Goal: Task Accomplishment & Management: Manage account settings

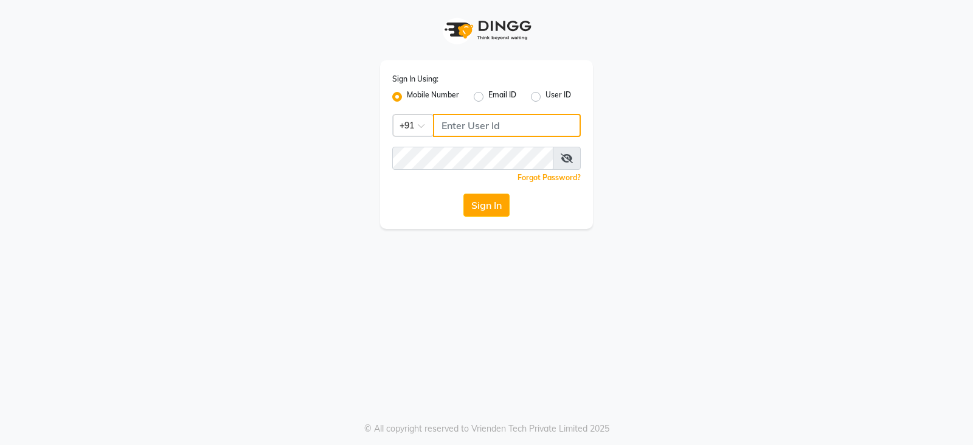
click at [472, 127] on input "Username" at bounding box center [507, 125] width 148 height 23
type input "9718544333"
click at [464, 193] on button "Sign In" at bounding box center [487, 204] width 46 height 23
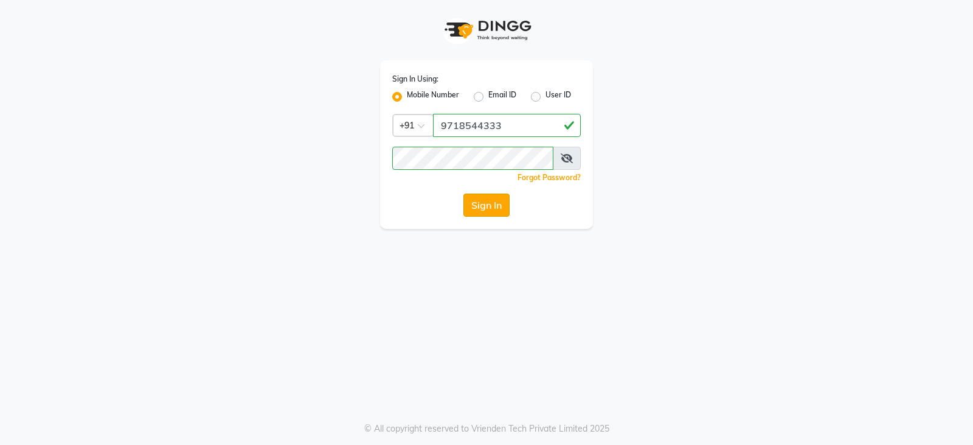
click at [497, 214] on button "Sign In" at bounding box center [487, 204] width 46 height 23
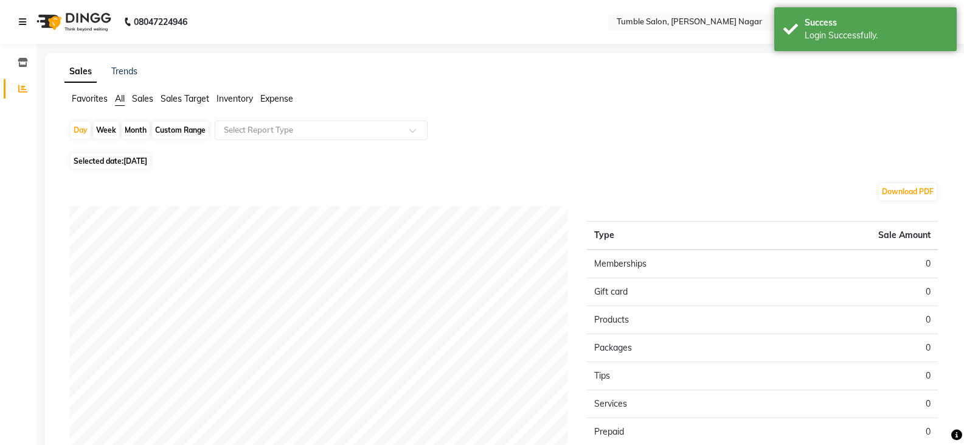
drag, startPoint x: 21, startPoint y: 18, endPoint x: 22, endPoint y: 24, distance: 6.2
click at [21, 18] on icon at bounding box center [22, 22] width 7 height 9
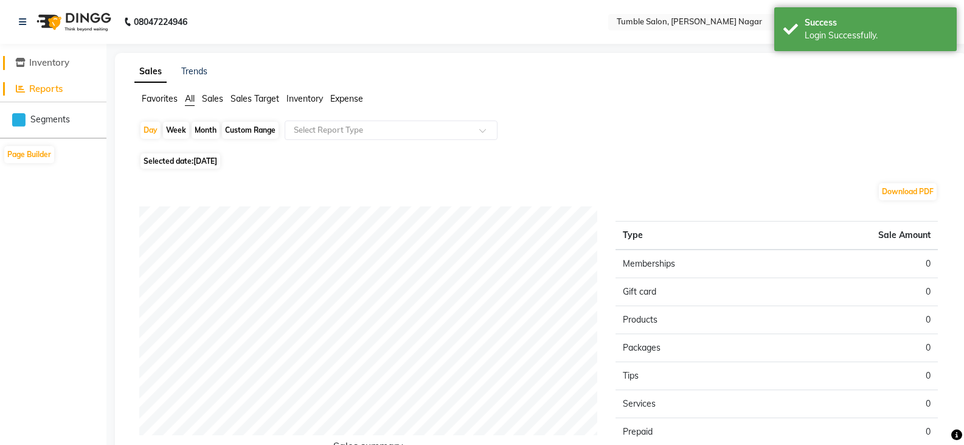
click at [35, 61] on span "Inventory" at bounding box center [49, 63] width 40 height 12
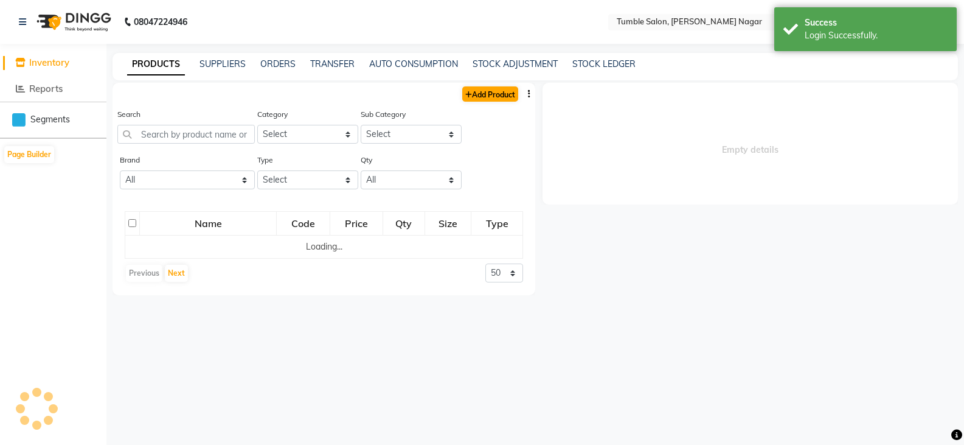
select select
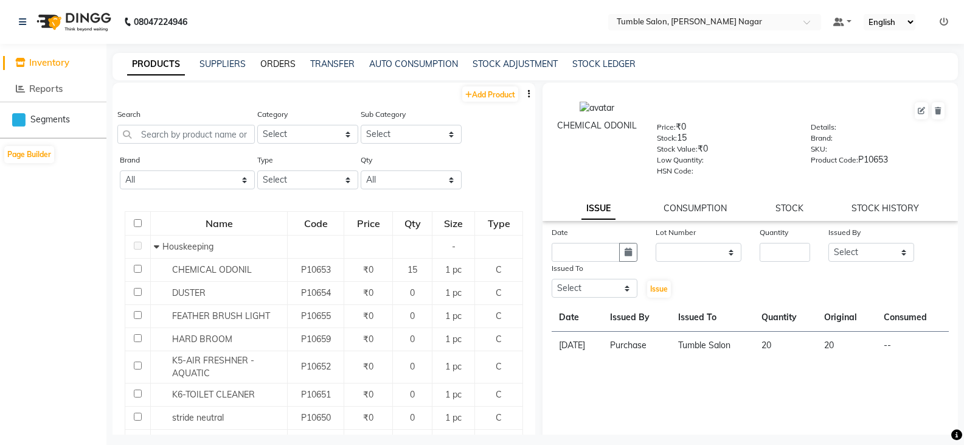
click at [265, 64] on link "ORDERS" at bounding box center [277, 63] width 35 height 11
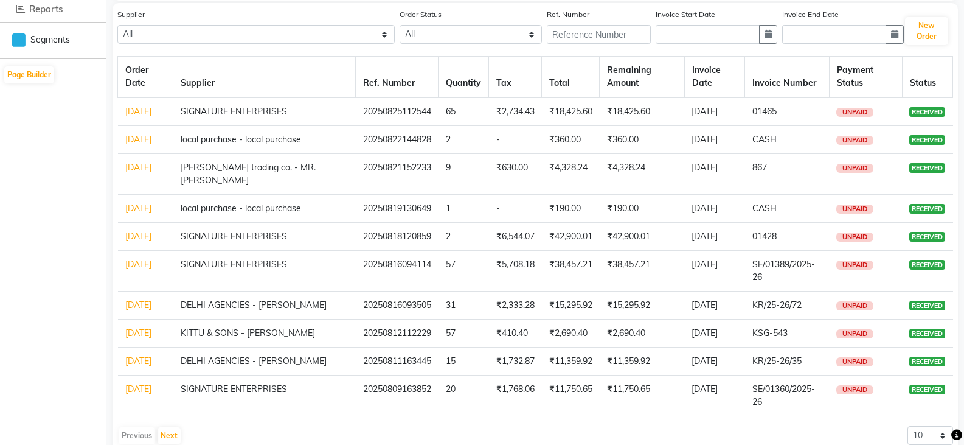
scroll to position [61, 0]
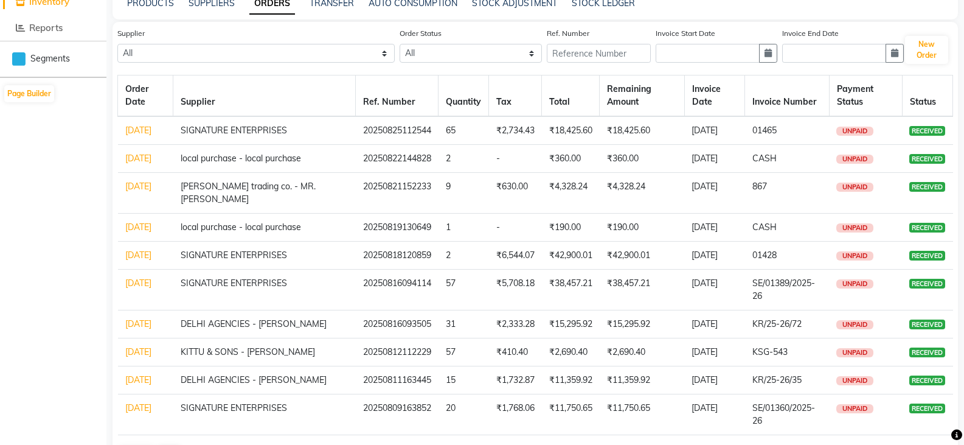
click at [143, 136] on td "[DATE]" at bounding box center [145, 130] width 55 height 29
